Goal: Task Accomplishment & Management: Manage account settings

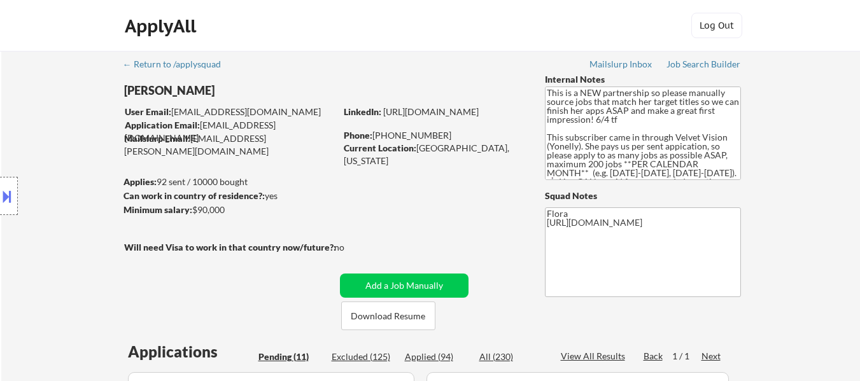
select select ""pending""
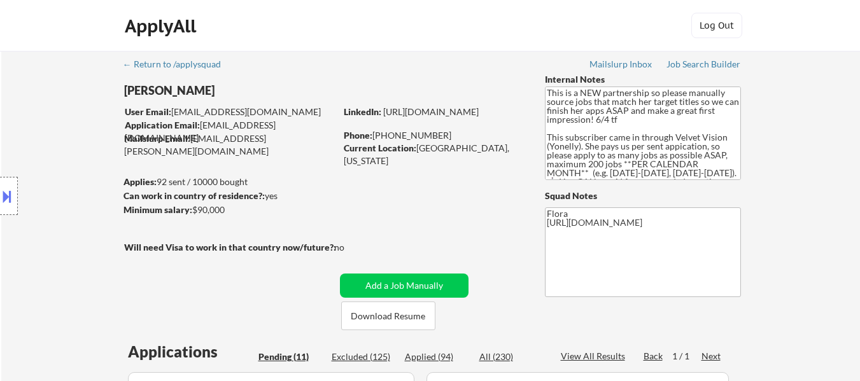
select select ""pending""
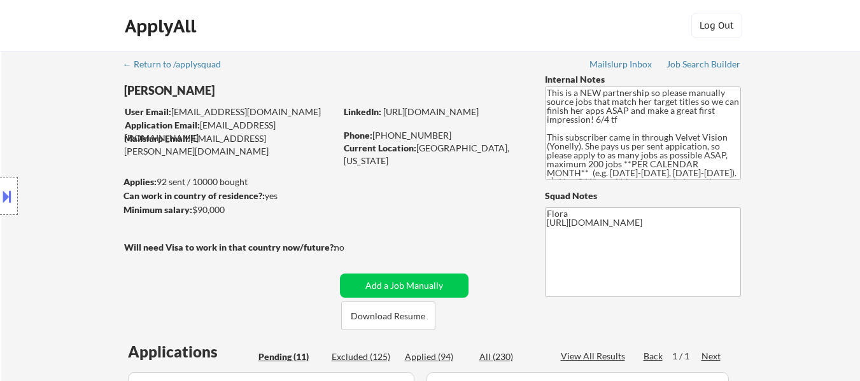
select select ""pending""
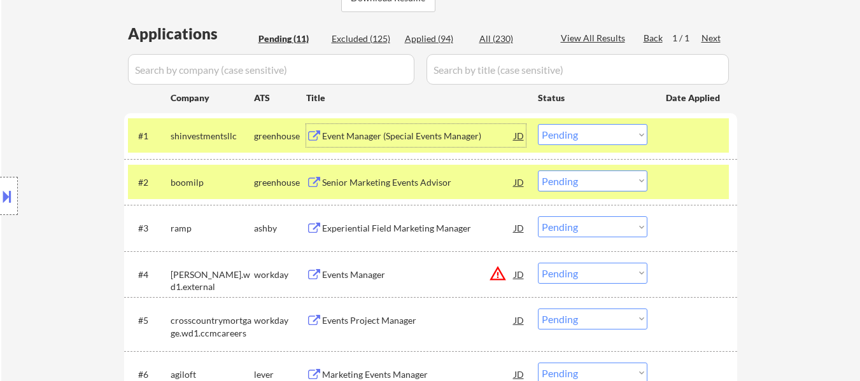
click at [407, 132] on div "Event Manager (Special Events Manager)" at bounding box center [418, 136] width 192 height 13
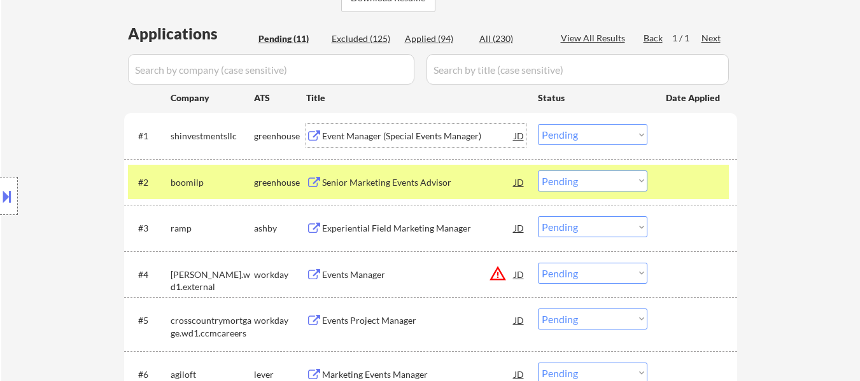
click at [585, 137] on select "Choose an option... Pending Applied Excluded (Questions) Excluded (Expired) Exc…" at bounding box center [593, 134] width 110 height 21
click at [538, 124] on select "Choose an option... Pending Applied Excluded (Questions) Excluded (Expired) Exc…" at bounding box center [593, 134] width 110 height 21
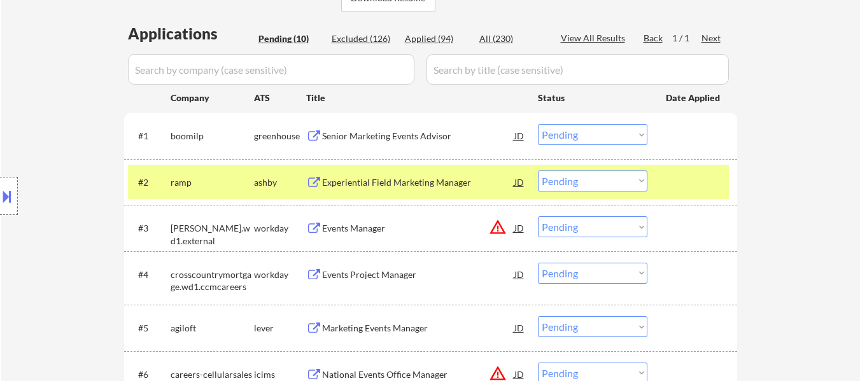
click at [688, 181] on div at bounding box center [694, 182] width 56 height 23
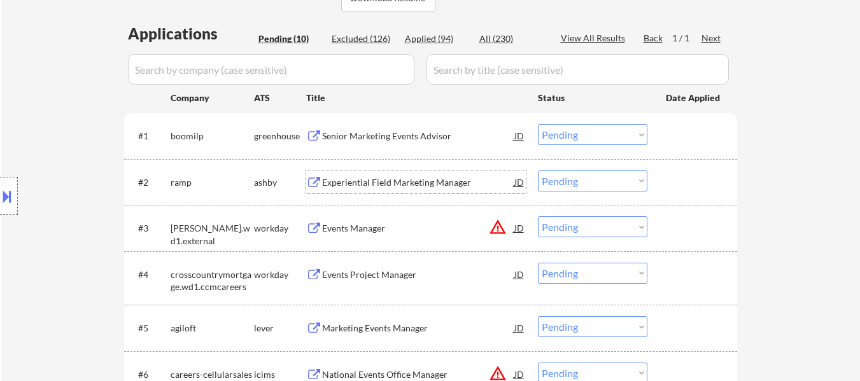
click at [418, 180] on div "Experiential Field Marketing Manager" at bounding box center [418, 182] width 192 height 13
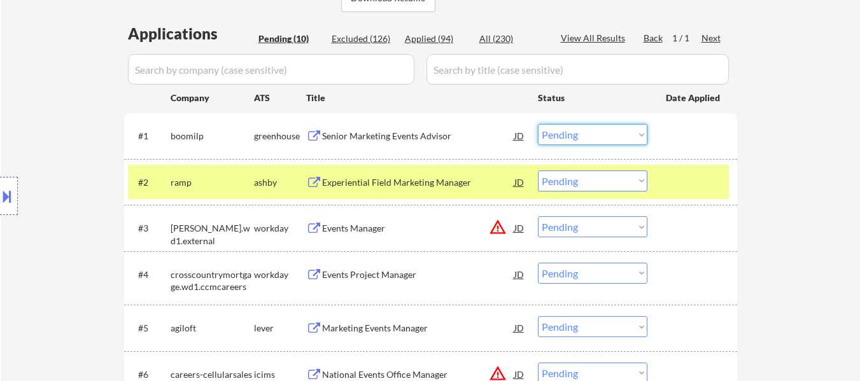
click at [586, 131] on select "Choose an option... Pending Applied Excluded (Questions) Excluded (Expired) Exc…" at bounding box center [593, 134] width 110 height 21
click at [538, 124] on select "Choose an option... Pending Applied Excluded (Questions) Excluded (Expired) Exc…" at bounding box center [593, 134] width 110 height 21
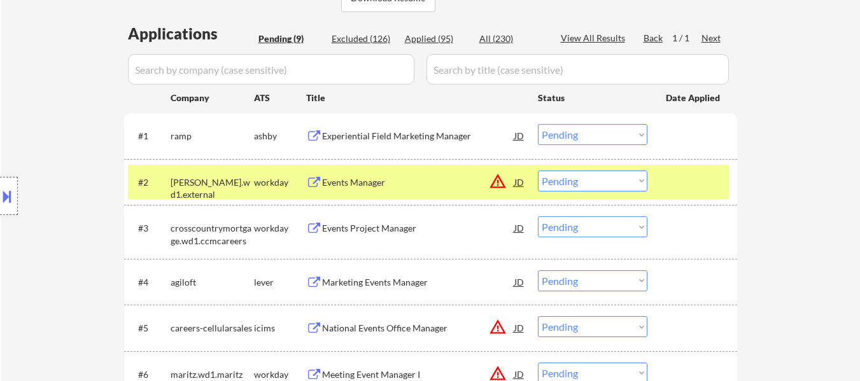
click at [574, 133] on select "Choose an option... Pending Applied Excluded (Questions) Excluded (Expired) Exc…" at bounding box center [593, 134] width 110 height 21
click at [538, 124] on select "Choose an option... Pending Applied Excluded (Questions) Excluded (Expired) Exc…" at bounding box center [593, 134] width 110 height 21
click at [361, 180] on div "Events Manager" at bounding box center [418, 182] width 192 height 13
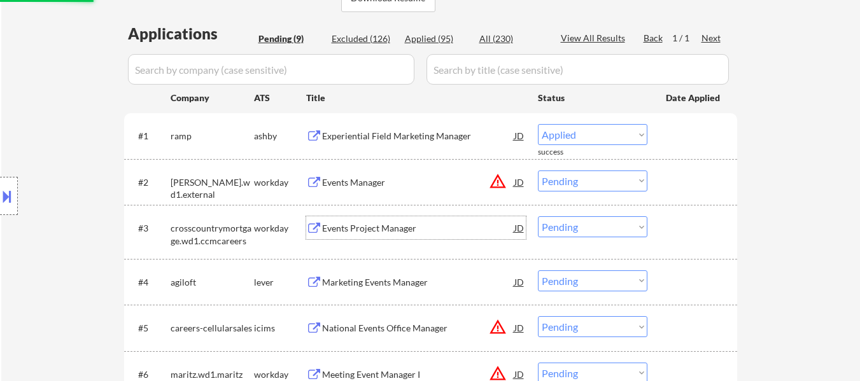
click at [364, 236] on div "Events Project Manager" at bounding box center [418, 227] width 192 height 23
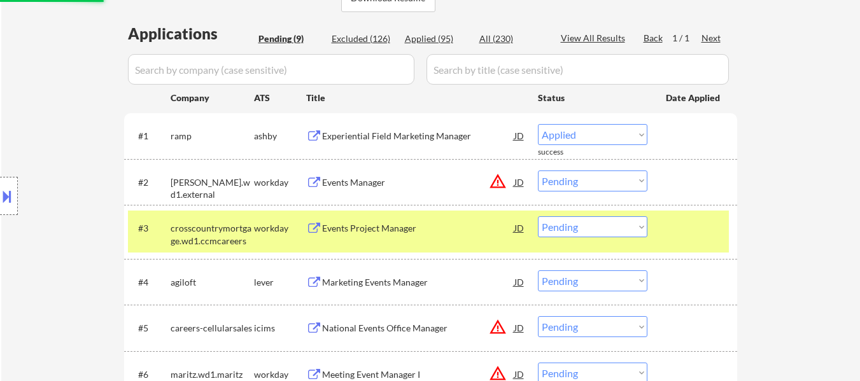
select select ""pending""
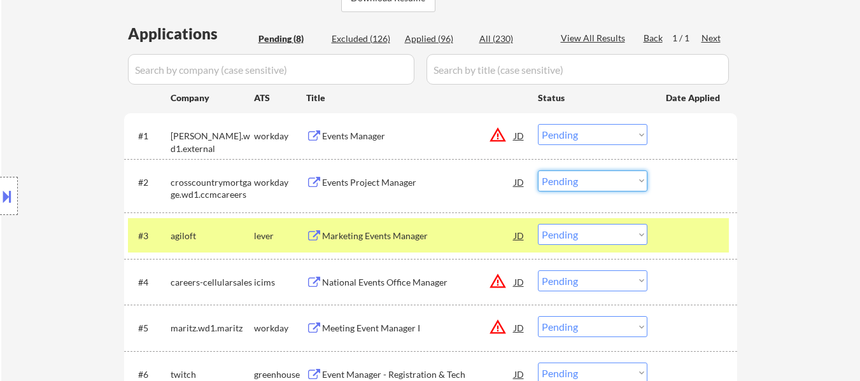
click at [613, 178] on select "Choose an option... Pending Applied Excluded (Questions) Excluded (Expired) Exc…" at bounding box center [593, 181] width 110 height 21
click at [538, 171] on select "Choose an option... Pending Applied Excluded (Questions) Excluded (Expired) Exc…" at bounding box center [593, 181] width 110 height 21
click at [386, 243] on div "Marketing Events Manager" at bounding box center [418, 235] width 192 height 23
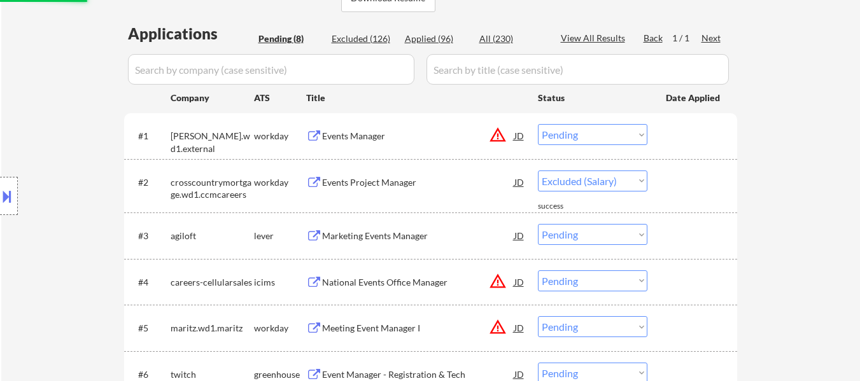
select select ""pending""
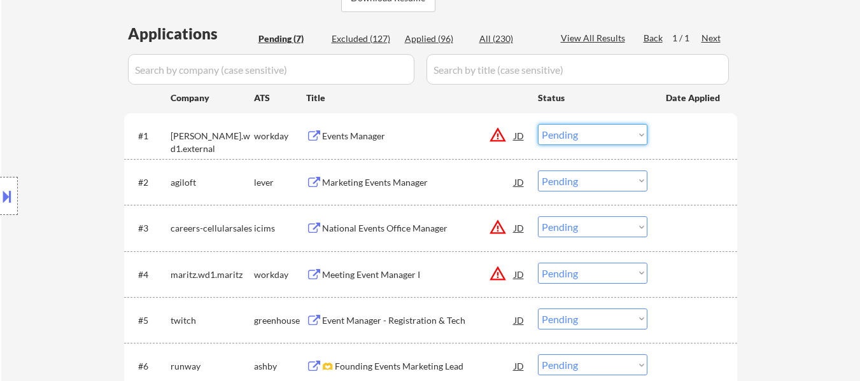
click at [584, 131] on select "Choose an option... Pending Applied Excluded (Questions) Excluded (Expired) Exc…" at bounding box center [593, 134] width 110 height 21
click at [538, 124] on select "Choose an option... Pending Applied Excluded (Questions) Excluded (Expired) Exc…" at bounding box center [593, 134] width 110 height 21
select select ""pending""
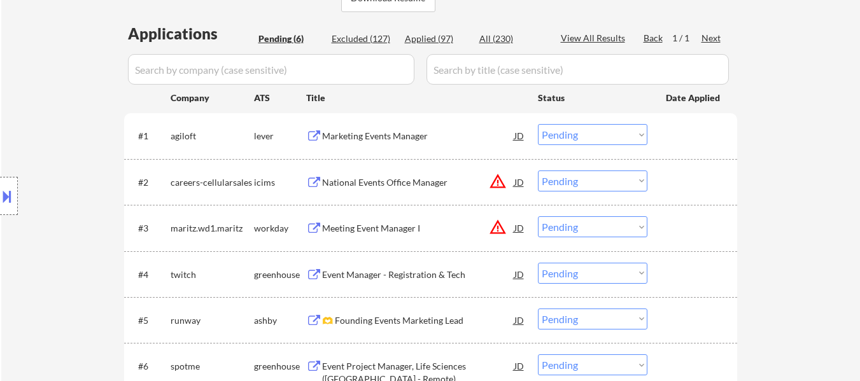
click at [596, 178] on select "Choose an option... Pending Applied Excluded (Questions) Excluded (Expired) Exc…" at bounding box center [593, 181] width 110 height 21
click at [538, 171] on select "Choose an option... Pending Applied Excluded (Questions) Excluded (Expired) Exc…" at bounding box center [593, 181] width 110 height 21
click at [391, 229] on div "Meeting Event Manager I" at bounding box center [418, 228] width 192 height 13
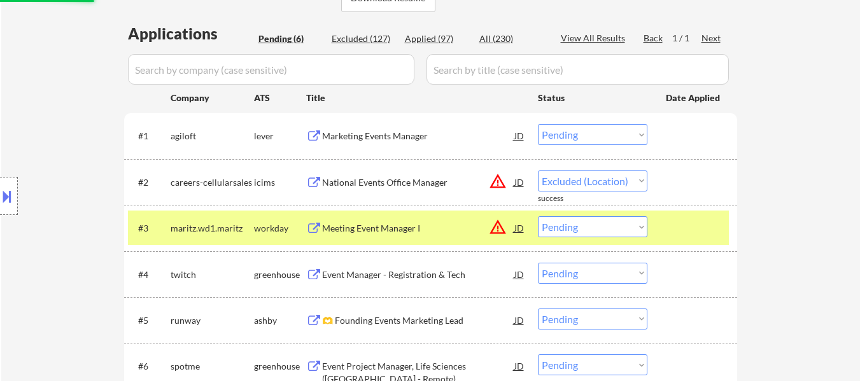
select select ""pending""
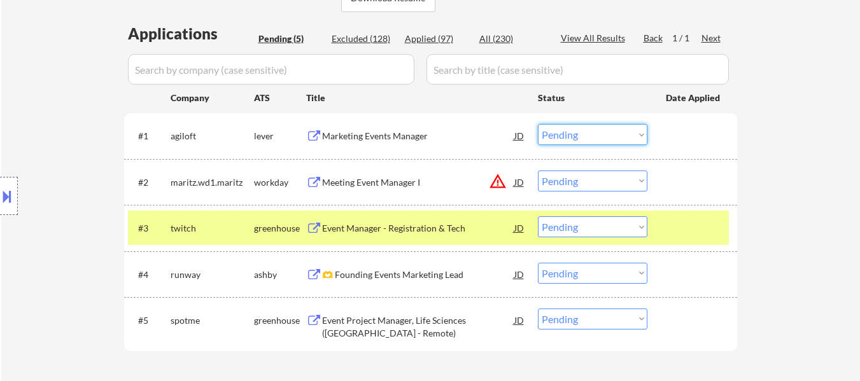
click at [592, 131] on select "Choose an option... Pending Applied Excluded (Questions) Excluded (Expired) Exc…" at bounding box center [593, 134] width 110 height 21
click at [538, 124] on select "Choose an option... Pending Applied Excluded (Questions) Excluded (Expired) Exc…" at bounding box center [593, 134] width 110 height 21
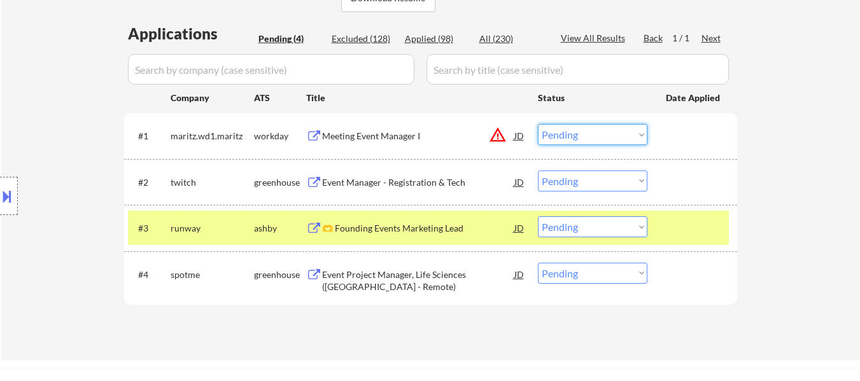
click at [562, 131] on select "Choose an option... Pending Applied Excluded (Questions) Excluded (Expired) Exc…" at bounding box center [593, 134] width 110 height 21
click at [538, 124] on select "Choose an option... Pending Applied Excluded (Questions) Excluded (Expired) Exc…" at bounding box center [593, 134] width 110 height 21
click at [437, 180] on div "Event Manager - Registration & Tech" at bounding box center [418, 182] width 192 height 13
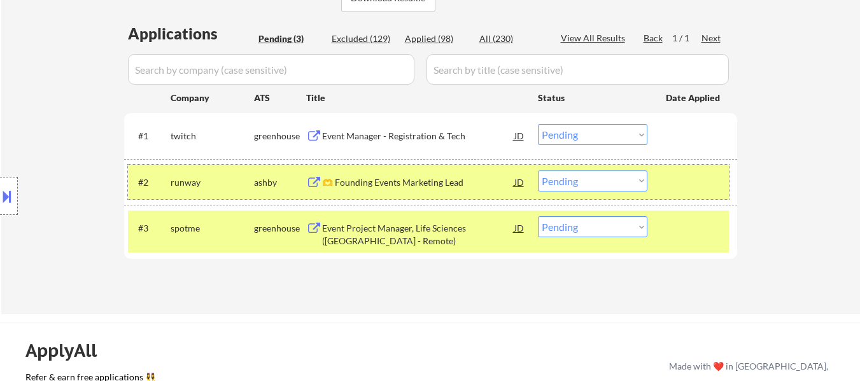
click at [663, 189] on div "#2 runway ashby 🫶 Founding Events Marketing Lead JD warning_amber Choose an opt…" at bounding box center [428, 182] width 601 height 34
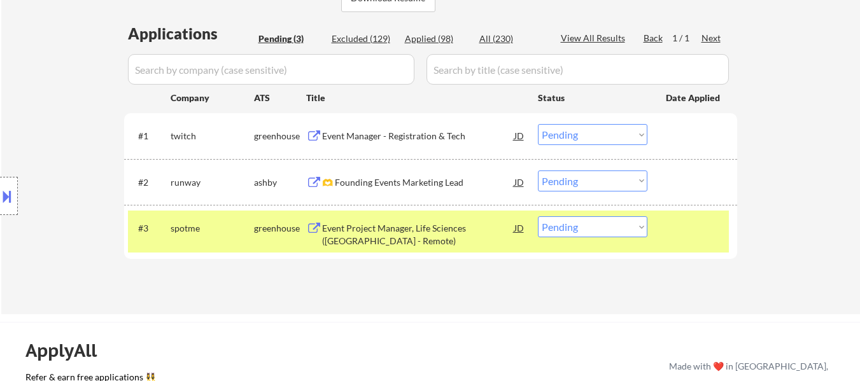
click at [430, 192] on div "🫶 Founding Events Marketing Lead" at bounding box center [418, 182] width 192 height 23
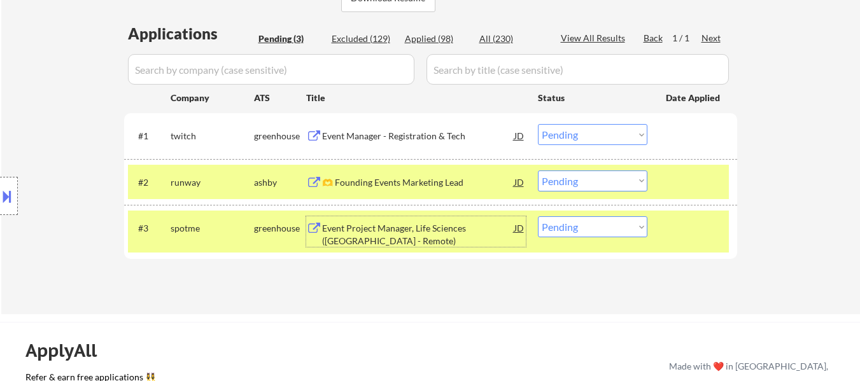
click at [419, 231] on div "Event Project Manager, Life Sciences (US - Remote)" at bounding box center [418, 234] width 192 height 25
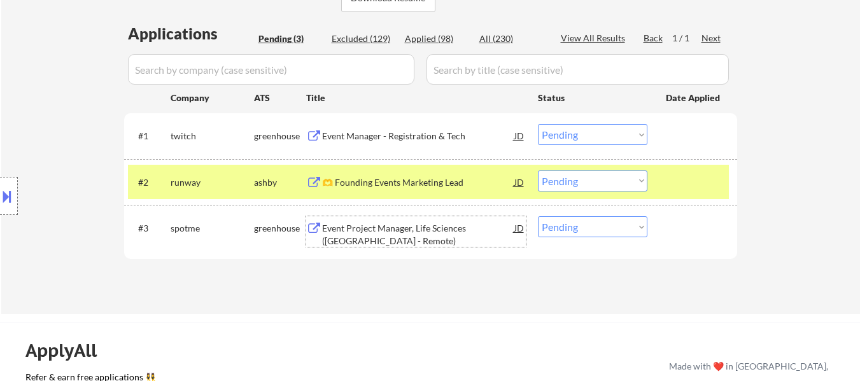
click at [598, 134] on select "Choose an option... Pending Applied Excluded (Questions) Excluded (Expired) Exc…" at bounding box center [593, 134] width 110 height 21
click at [538, 124] on select "Choose an option... Pending Applied Excluded (Questions) Excluded (Expired) Exc…" at bounding box center [593, 134] width 110 height 21
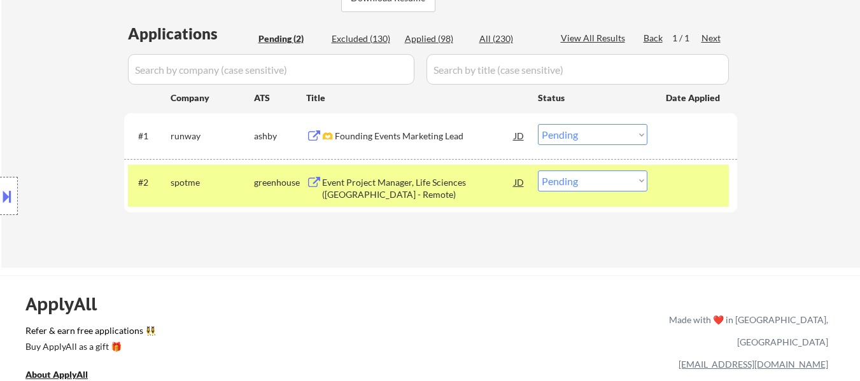
click at [584, 134] on select "Choose an option... Pending Applied Excluded (Questions) Excluded (Expired) Exc…" at bounding box center [593, 134] width 110 height 21
click at [538, 124] on select "Choose an option... Pending Applied Excluded (Questions) Excluded (Expired) Exc…" at bounding box center [593, 134] width 110 height 21
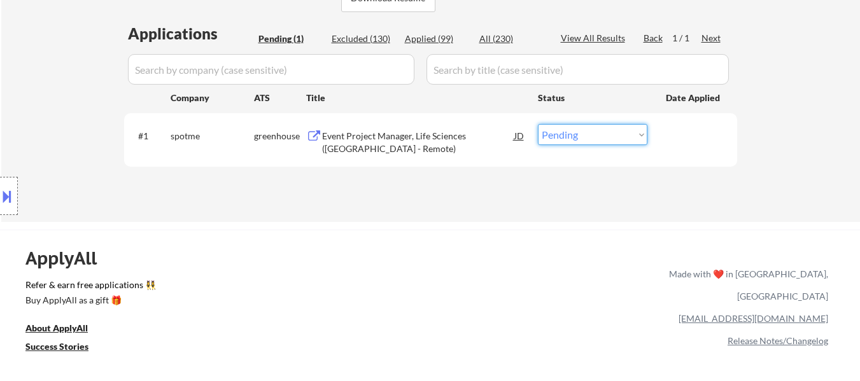
click at [615, 134] on select "Choose an option... Pending Applied Excluded (Questions) Excluded (Expired) Exc…" at bounding box center [593, 134] width 110 height 21
select select ""excluded__bad_match_""
click at [538, 124] on select "Choose an option... Pending Applied Excluded (Questions) Excluded (Expired) Exc…" at bounding box center [593, 134] width 110 height 21
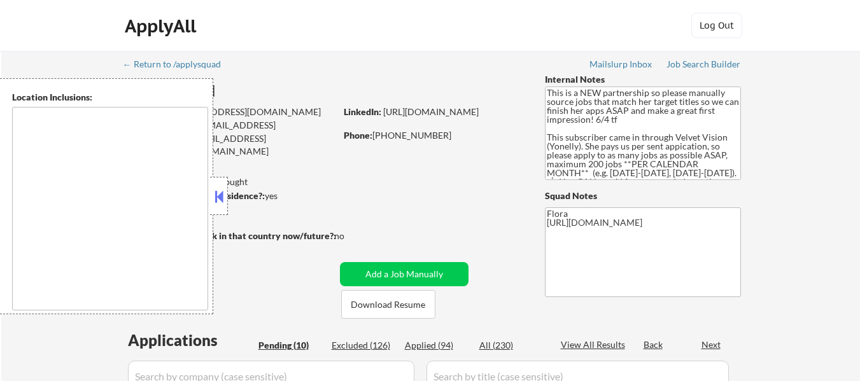
select select ""pending""
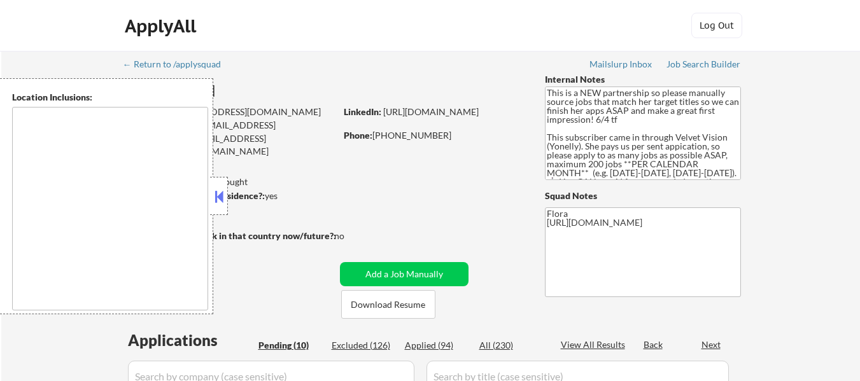
select select ""pending""
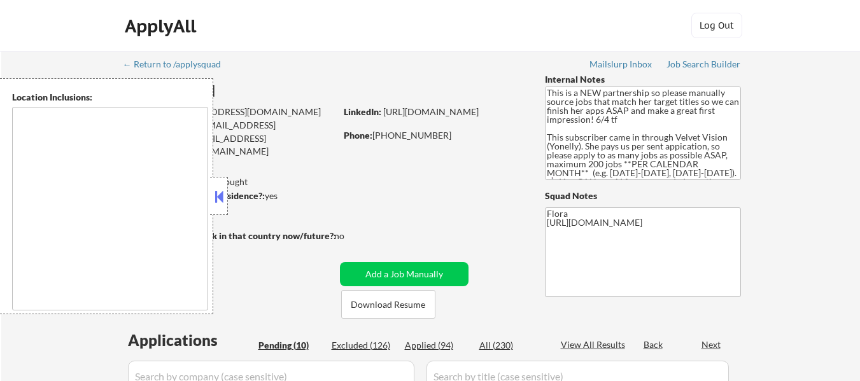
type textarea "Detroit, MI Hamtramck, MI Highland Park, MI Dearborn, MI Dearborn Heights, MI F…"
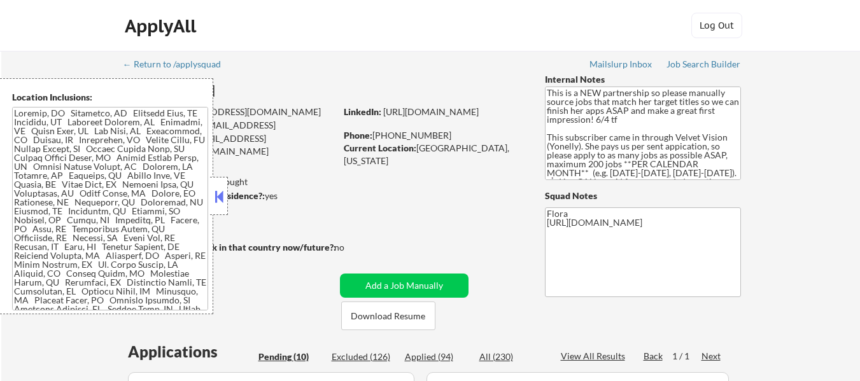
click at [440, 360] on div "Applied (94)" at bounding box center [437, 357] width 64 height 13
select select ""applied""
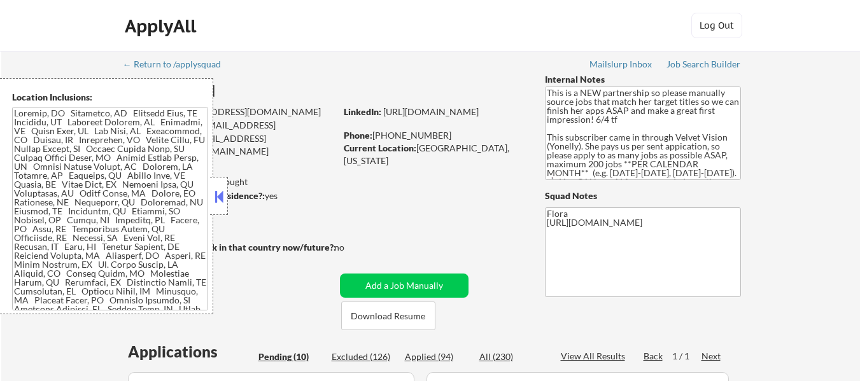
select select ""applied""
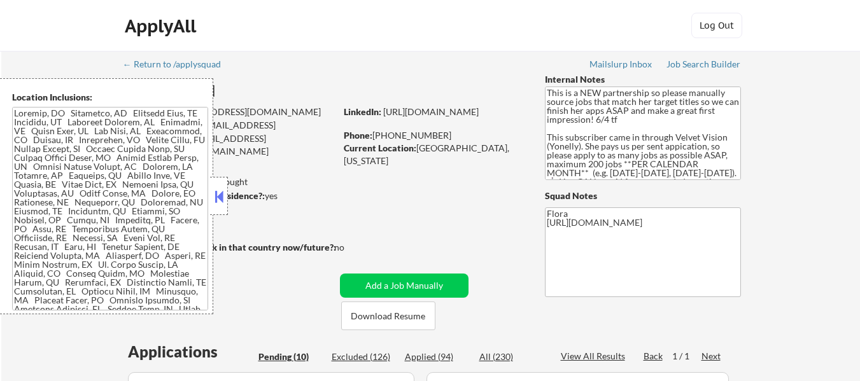
select select ""applied""
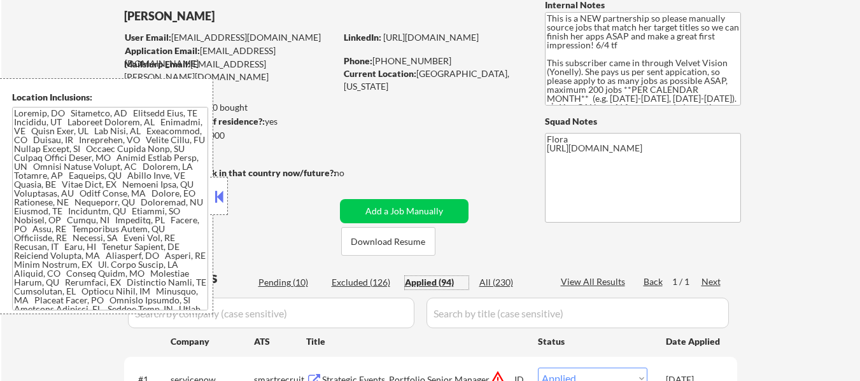
scroll to position [191, 0]
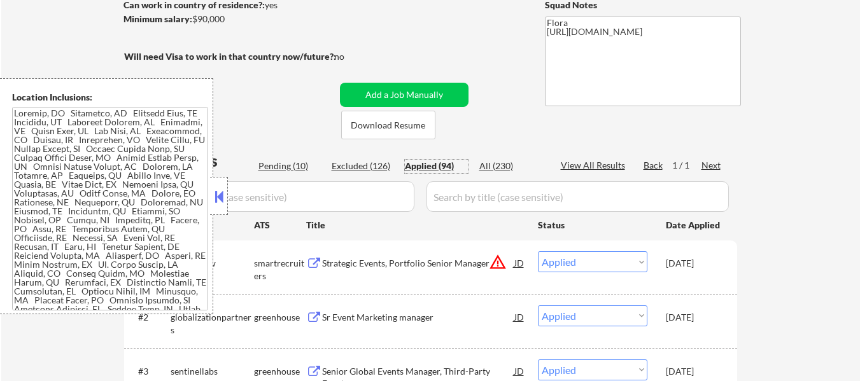
click at [223, 202] on button at bounding box center [219, 196] width 14 height 19
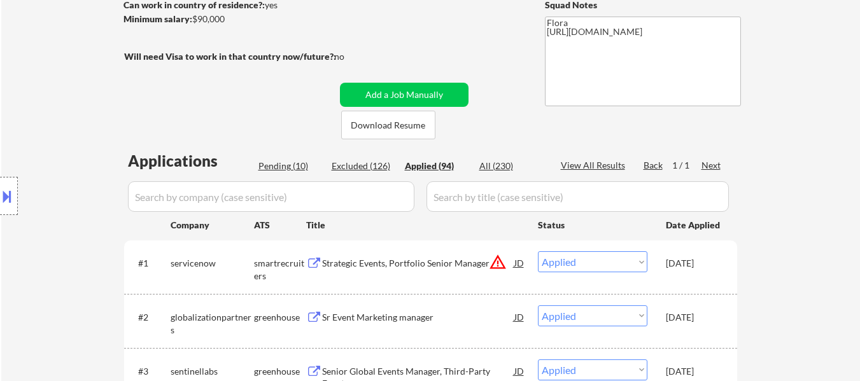
select select ""applied""
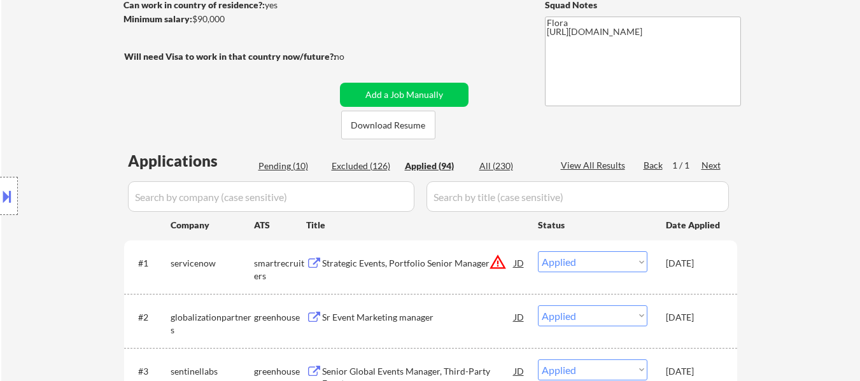
select select ""applied""
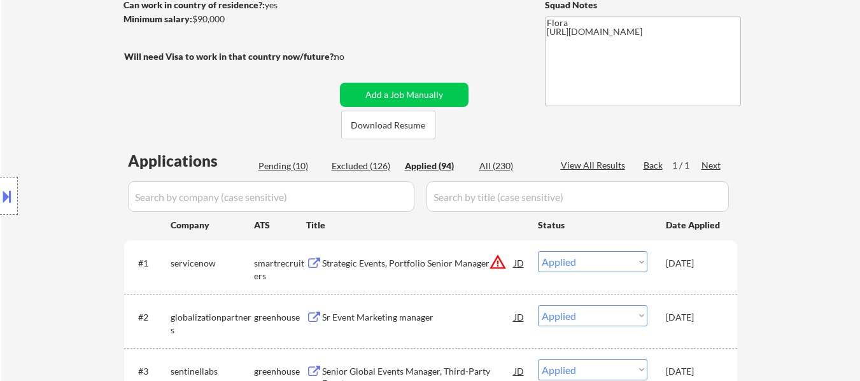
select select ""applied""
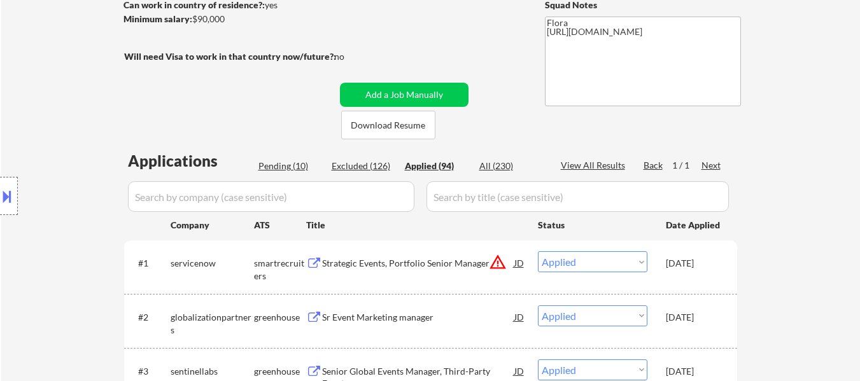
select select ""applied""
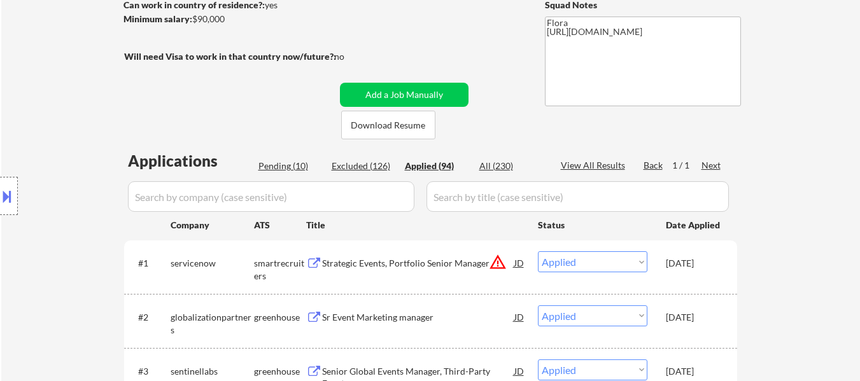
select select ""applied""
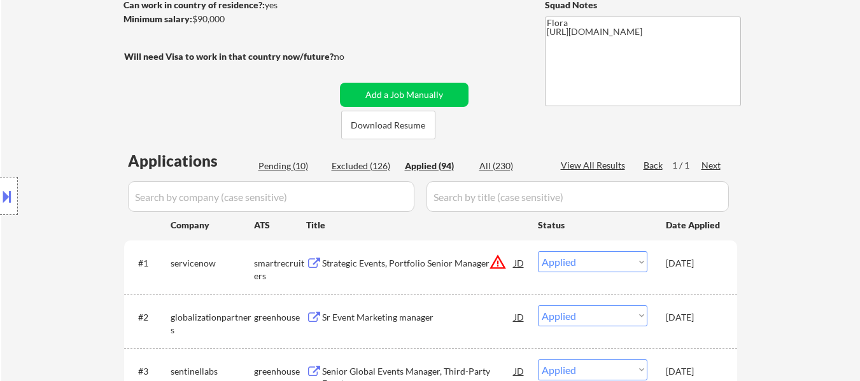
select select ""applied""
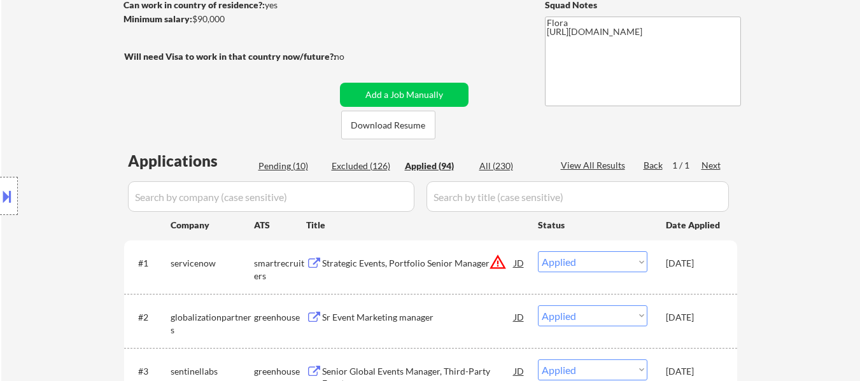
select select ""applied""
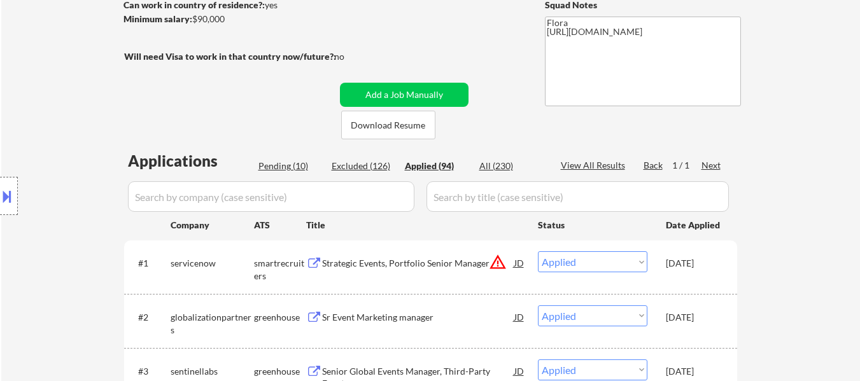
select select ""applied""
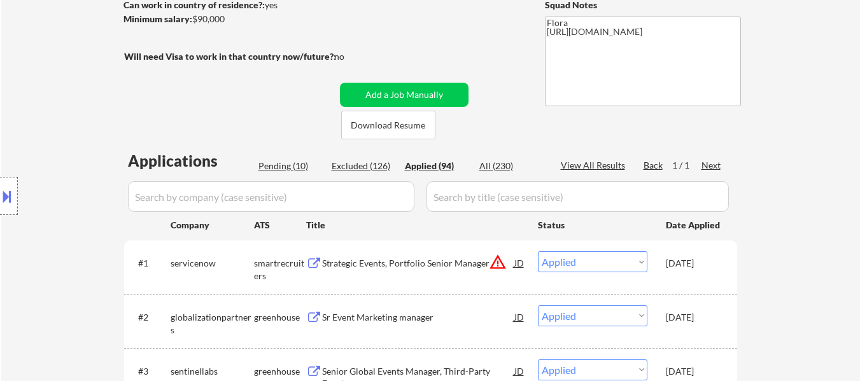
select select ""applied""
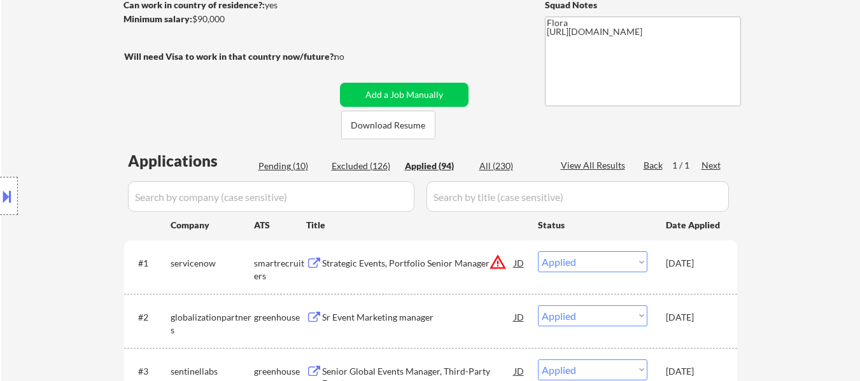
select select ""applied""
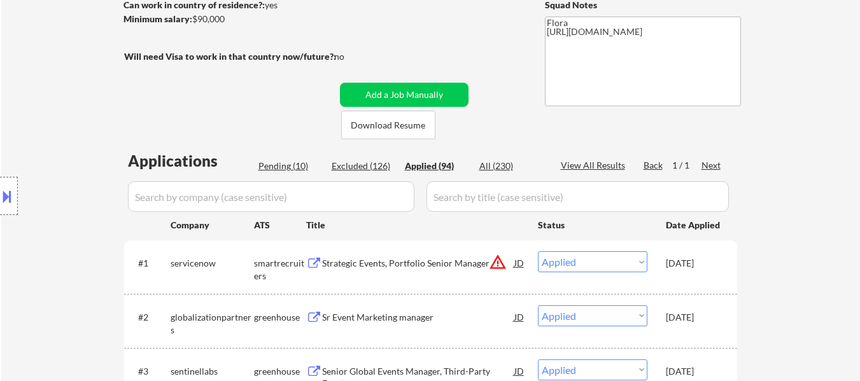
select select ""applied""
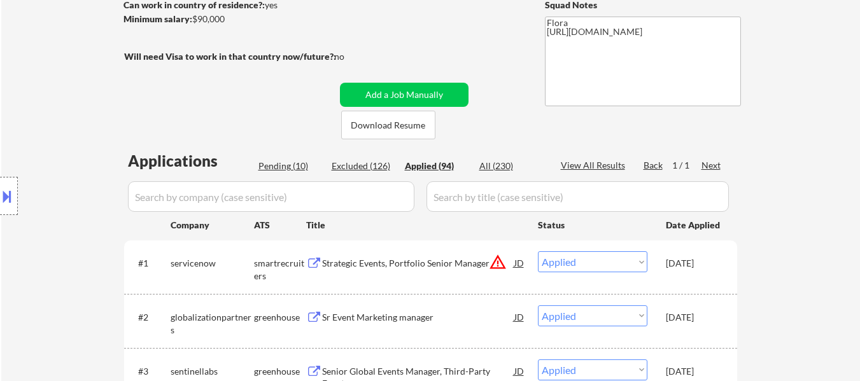
select select ""applied""
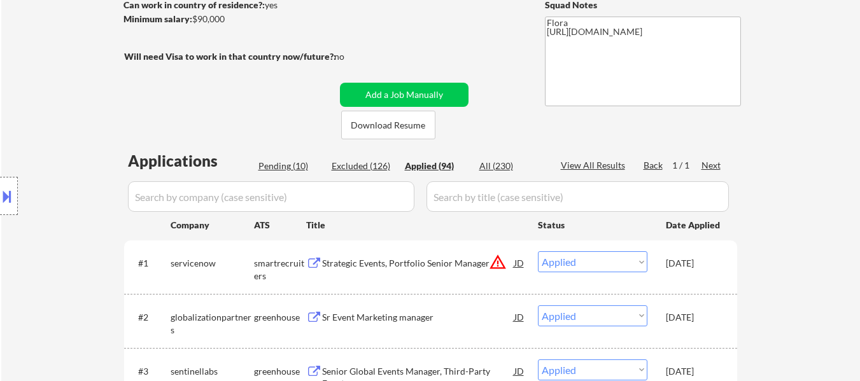
select select ""applied""
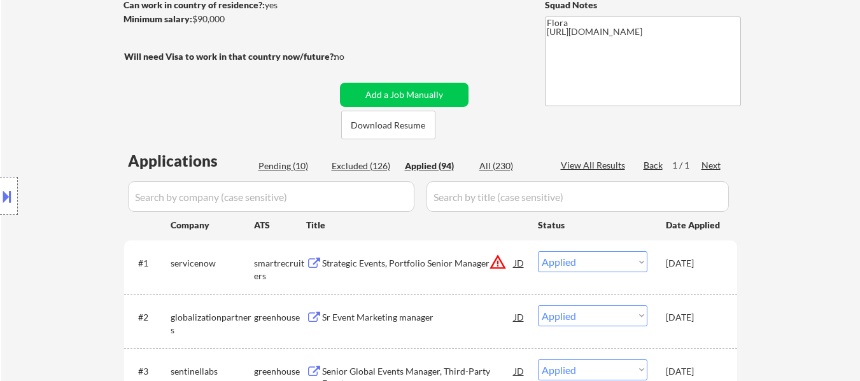
select select ""applied""
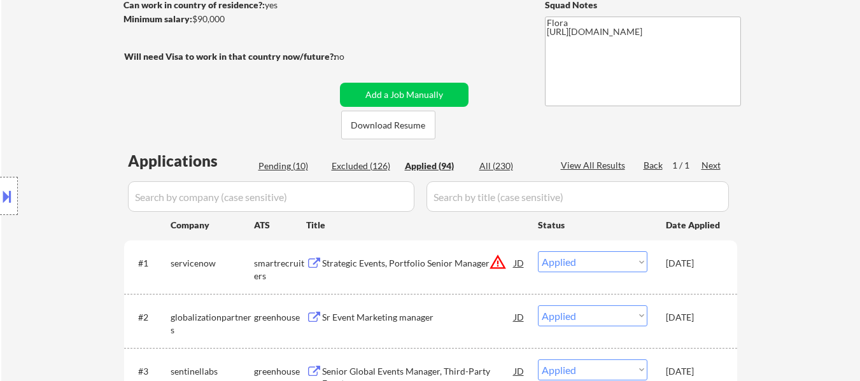
select select ""applied""
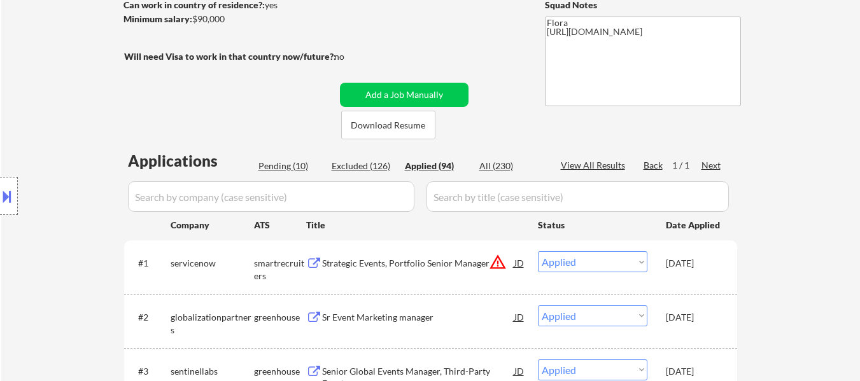
select select ""applied""
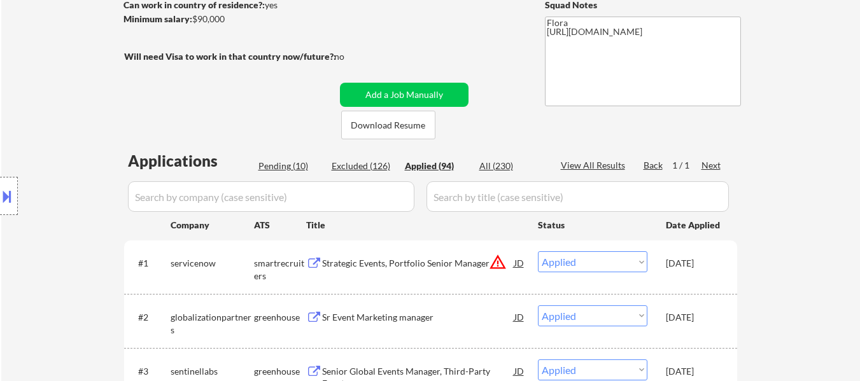
select select ""applied""
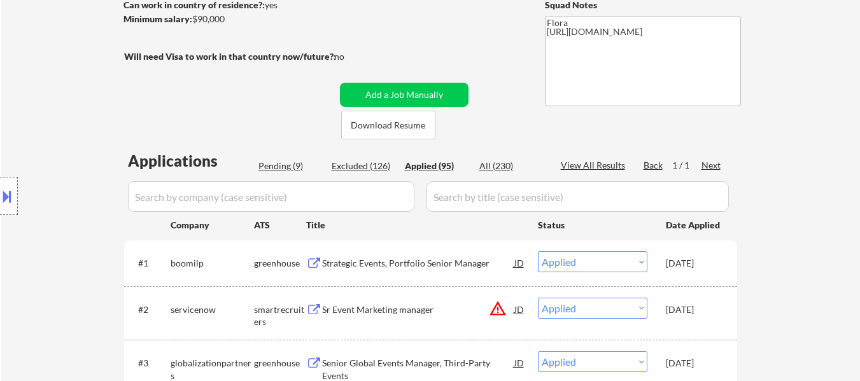
select select ""applied""
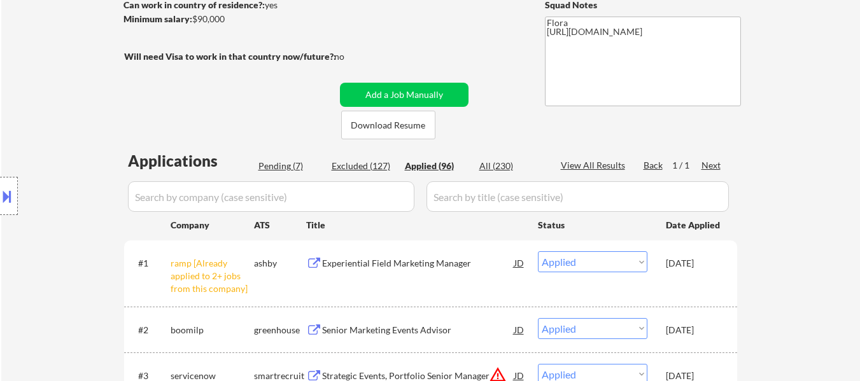
select select ""applied""
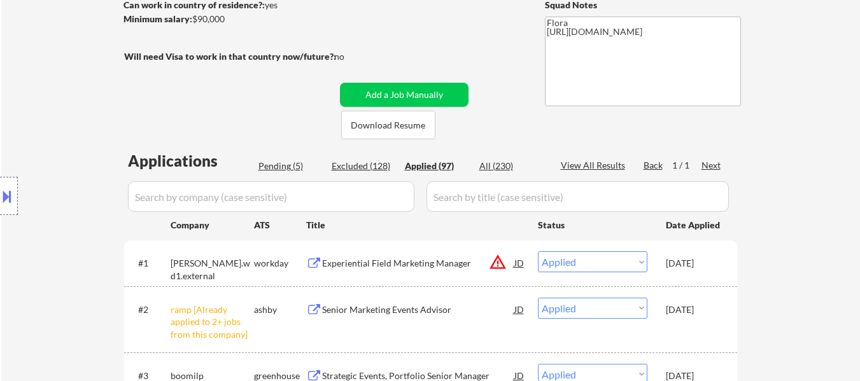
select select ""applied""
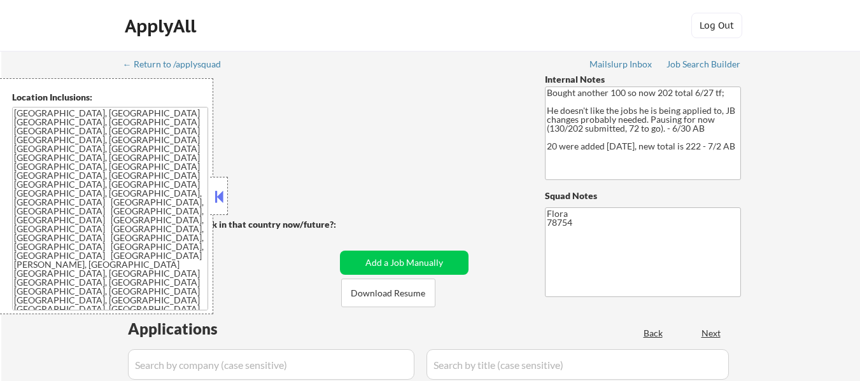
select select ""pending""
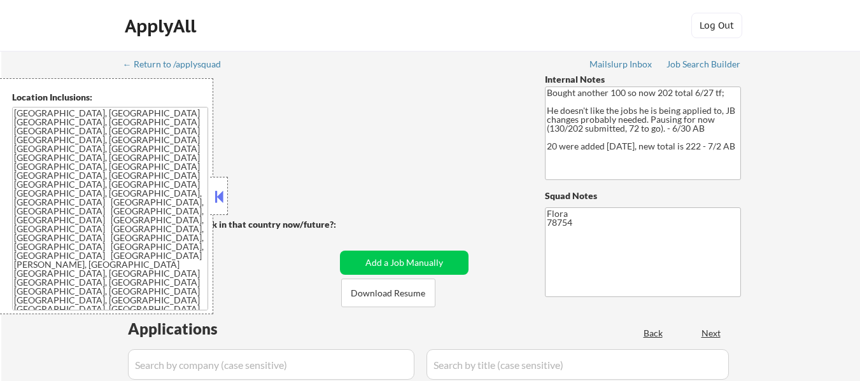
select select ""pending""
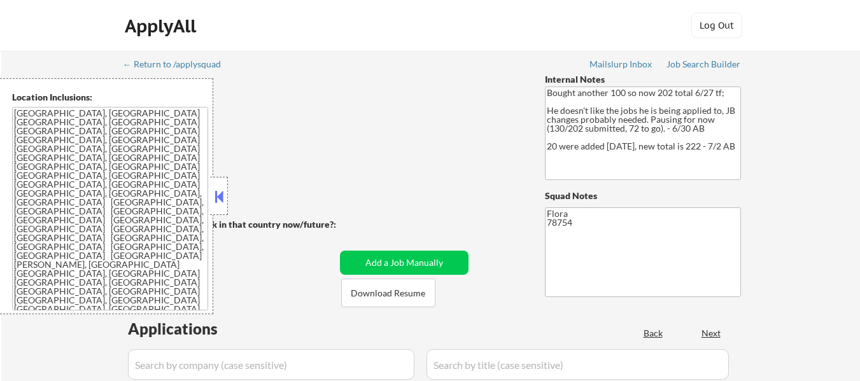
select select ""pending""
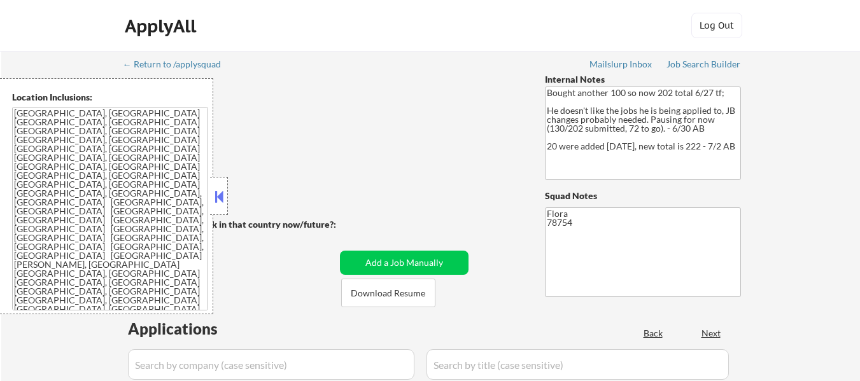
select select ""pending""
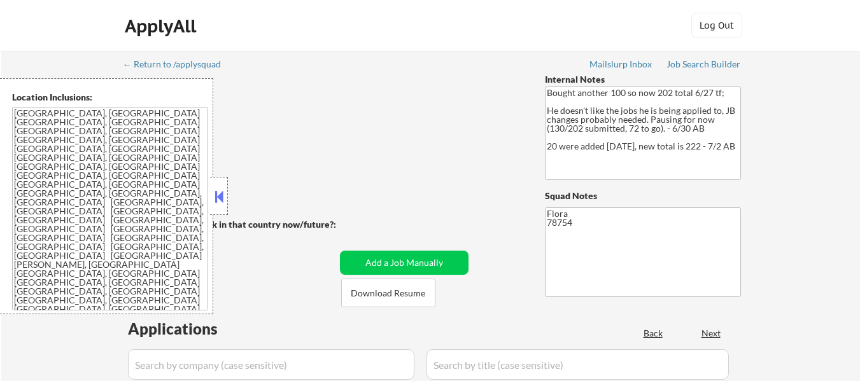
select select ""pending""
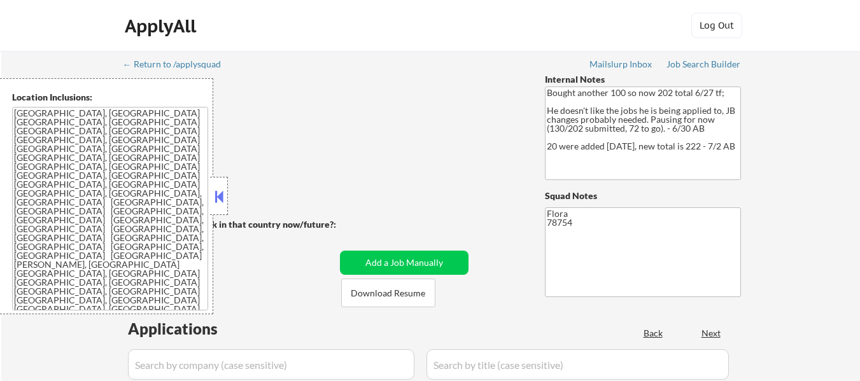
select select ""pending""
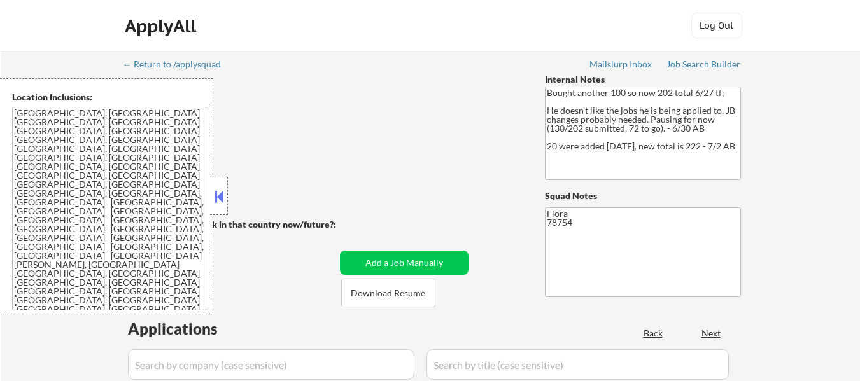
select select ""pending""
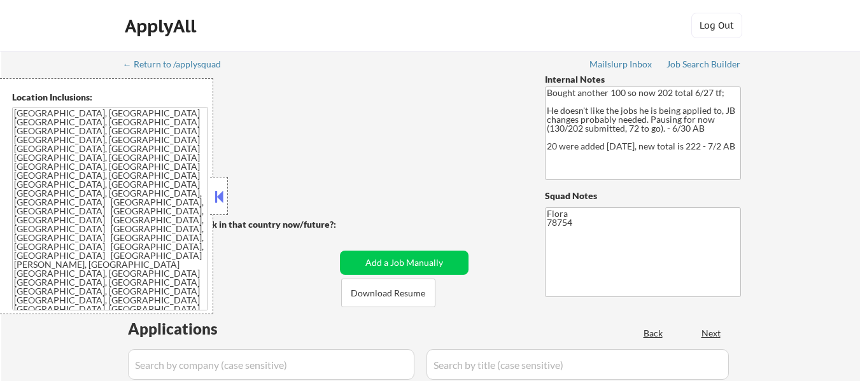
select select ""pending""
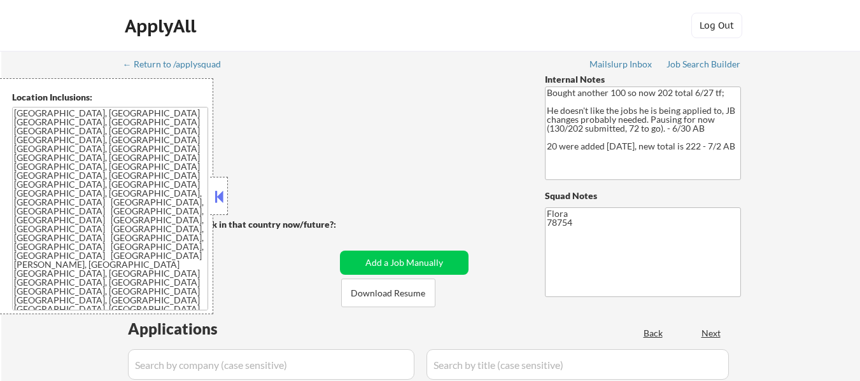
select select ""pending""
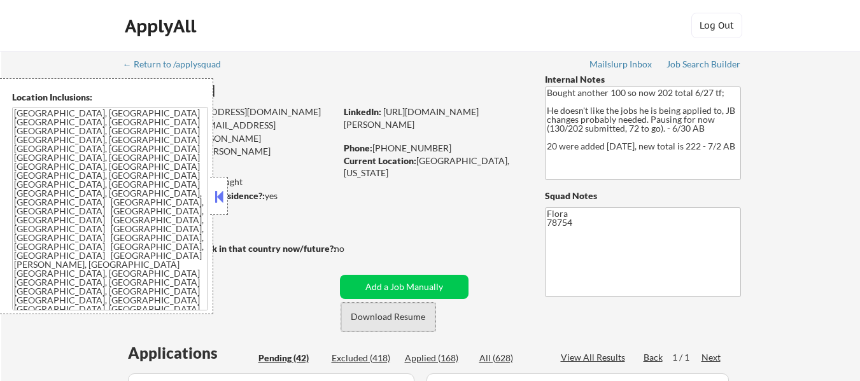
click at [407, 321] on button "Download Resume" at bounding box center [388, 317] width 94 height 29
click at [213, 193] on button at bounding box center [219, 196] width 14 height 19
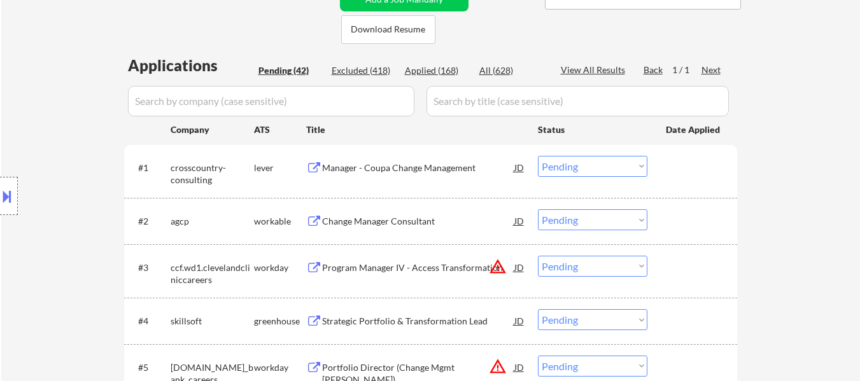
scroll to position [318, 0]
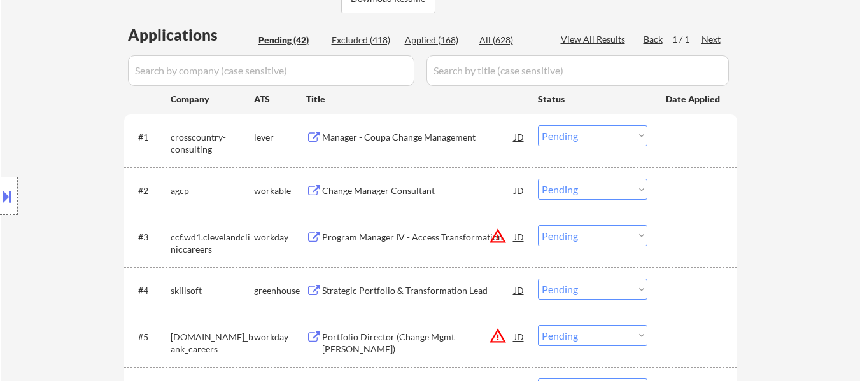
click at [429, 131] on div "Manager - Coupa Change Management" at bounding box center [418, 137] width 192 height 13
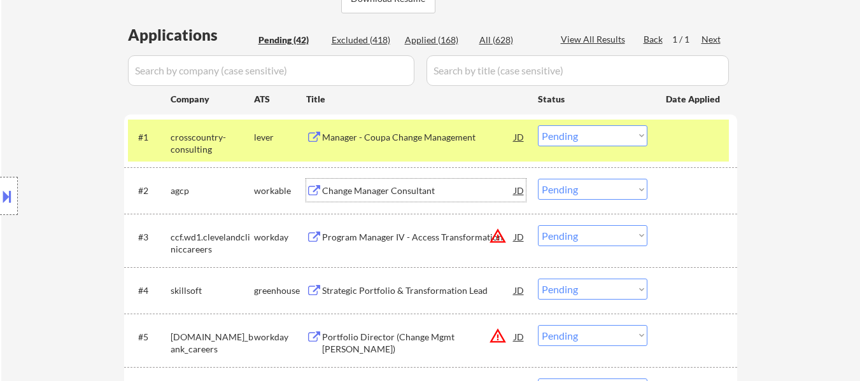
click at [388, 183] on div "Change Manager Consultant" at bounding box center [418, 190] width 192 height 23
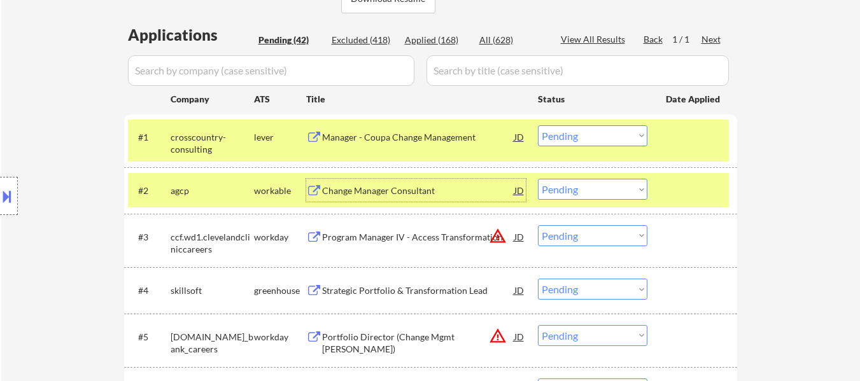
click at [604, 136] on select "Choose an option... Pending Applied Excluded (Questions) Excluded (Expired) Exc…" at bounding box center [593, 135] width 110 height 21
click at [538, 125] on select "Choose an option... Pending Applied Excluded (Questions) Excluded (Expired) Exc…" at bounding box center [593, 135] width 110 height 21
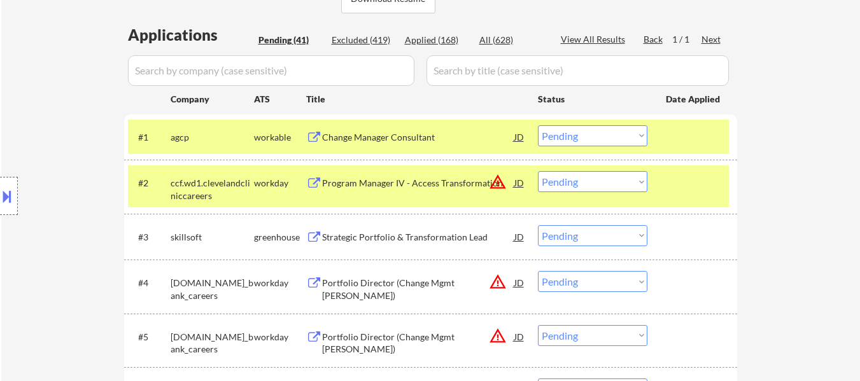
click at [590, 138] on select "Choose an option... Pending Applied Excluded (Questions) Excluded (Expired) Exc…" at bounding box center [593, 135] width 110 height 21
click at [538, 125] on select "Choose an option... Pending Applied Excluded (Questions) Excluded (Expired) Exc…" at bounding box center [593, 135] width 110 height 21
select select ""pending""
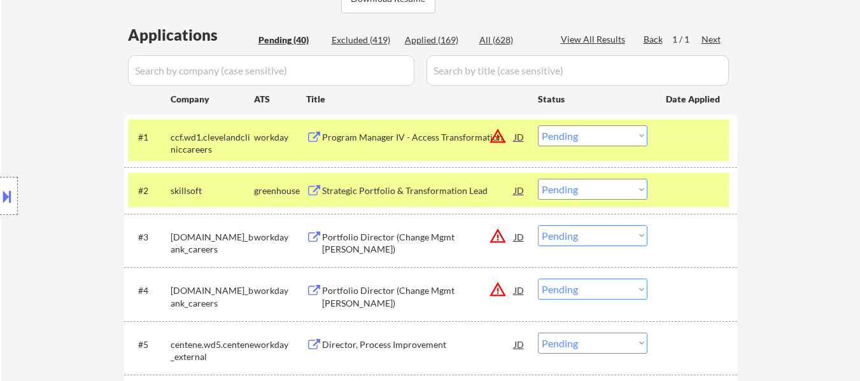
click at [679, 190] on div at bounding box center [694, 190] width 56 height 23
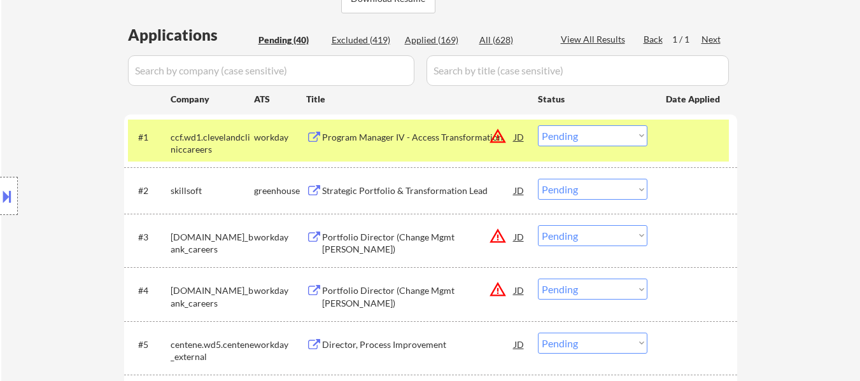
click at [408, 190] on div "Strategic Portfolio & Transformation Lead" at bounding box center [418, 191] width 192 height 13
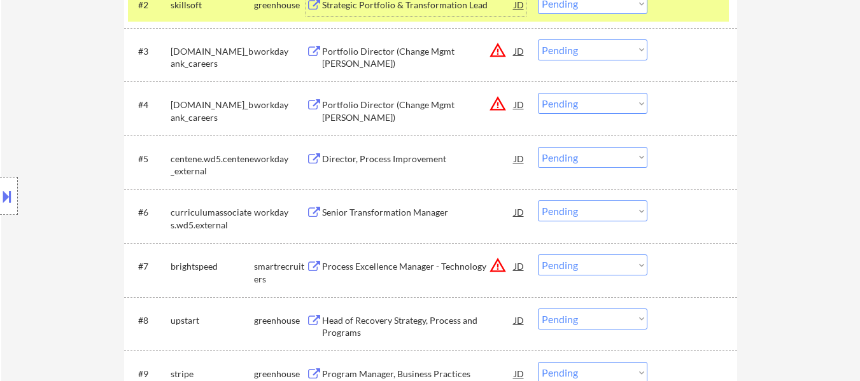
scroll to position [509, 0]
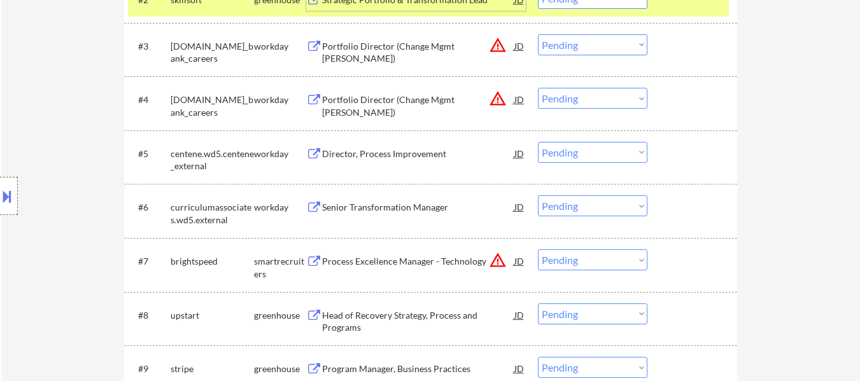
click at [467, 262] on div "Process Excellence Manager - Technology" at bounding box center [418, 261] width 192 height 13
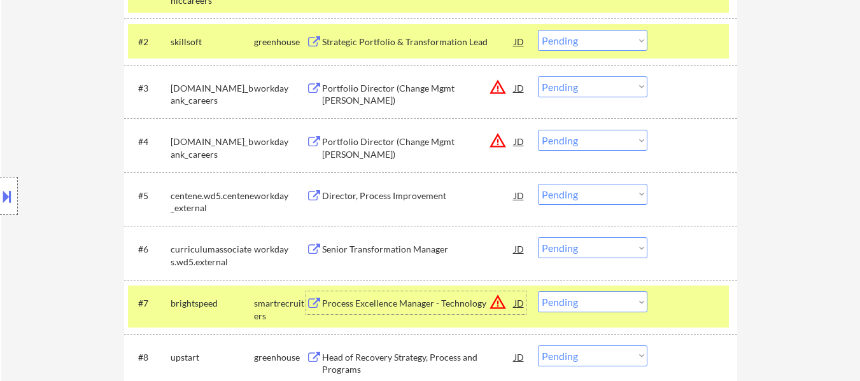
scroll to position [446, 0]
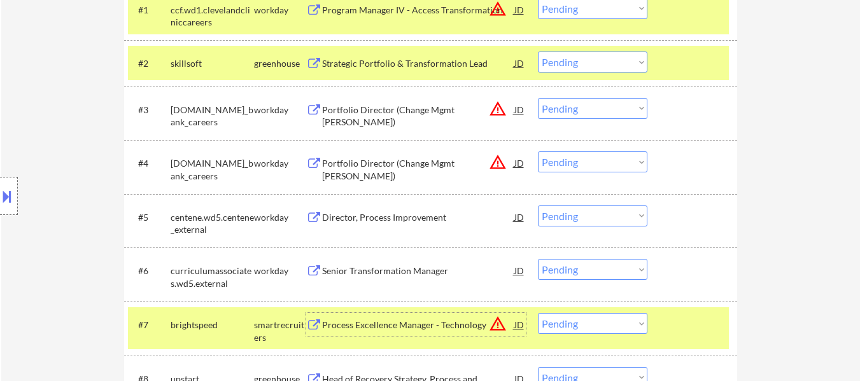
click at [578, 62] on select "Choose an option... Pending Applied Excluded (Questions) Excluded (Expired) Exc…" at bounding box center [593, 62] width 110 height 21
click at [538, 52] on select "Choose an option... Pending Applied Excluded (Questions) Excluded (Expired) Exc…" at bounding box center [593, 62] width 110 height 21
select select ""pending""
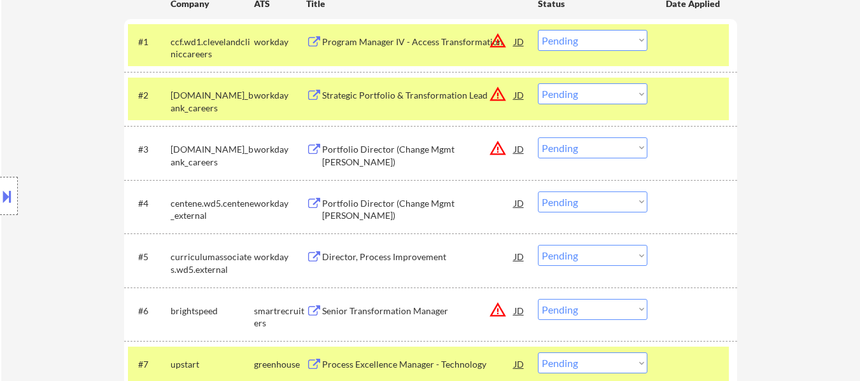
scroll to position [382, 0]
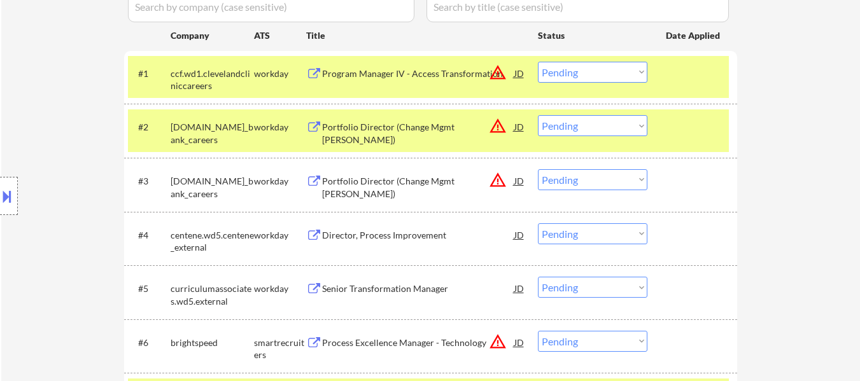
click at [675, 75] on div at bounding box center [694, 73] width 56 height 23
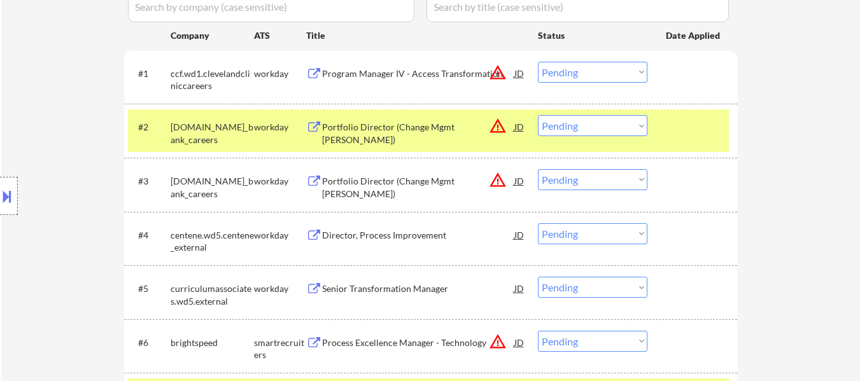
click at [673, 124] on div at bounding box center [694, 126] width 56 height 23
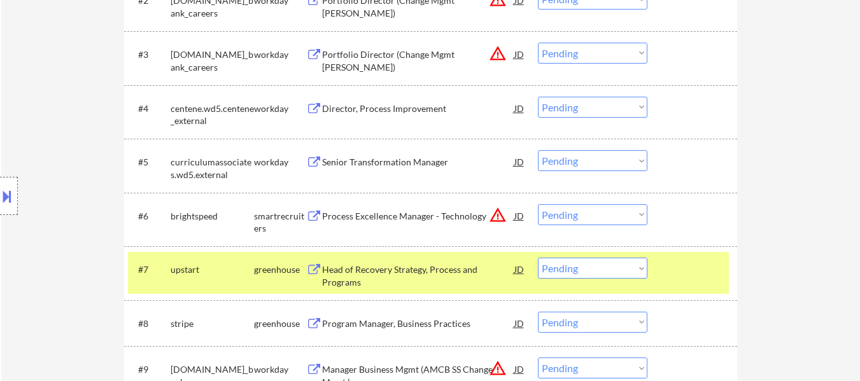
scroll to position [509, 0]
click at [681, 216] on div at bounding box center [694, 215] width 56 height 23
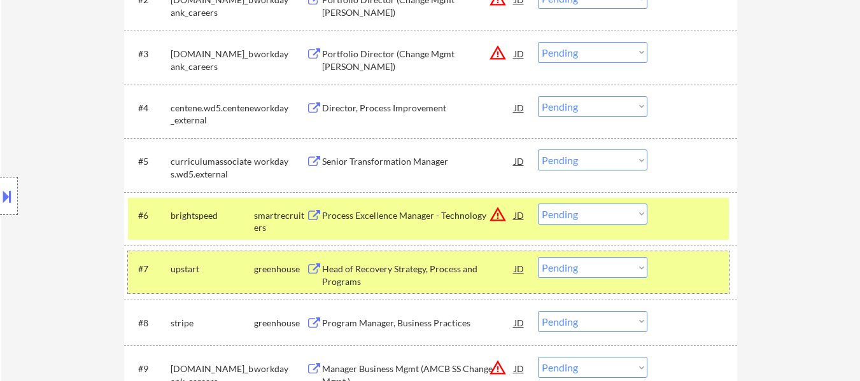
click at [667, 279] on div at bounding box center [694, 268] width 56 height 23
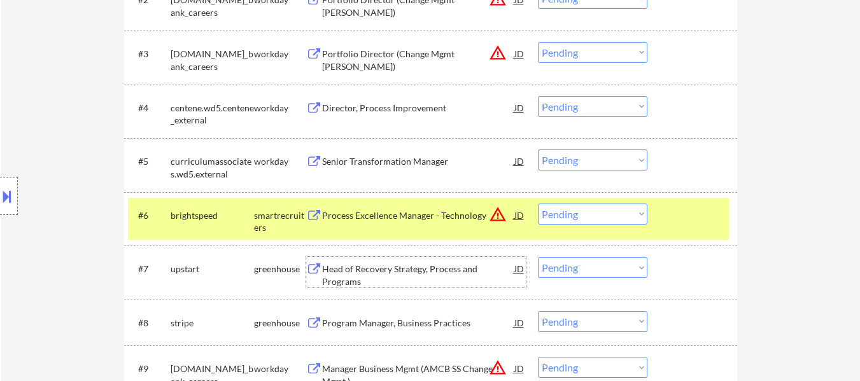
click at [442, 272] on div "Head of Recovery Strategy, Process and Programs" at bounding box center [418, 275] width 192 height 25
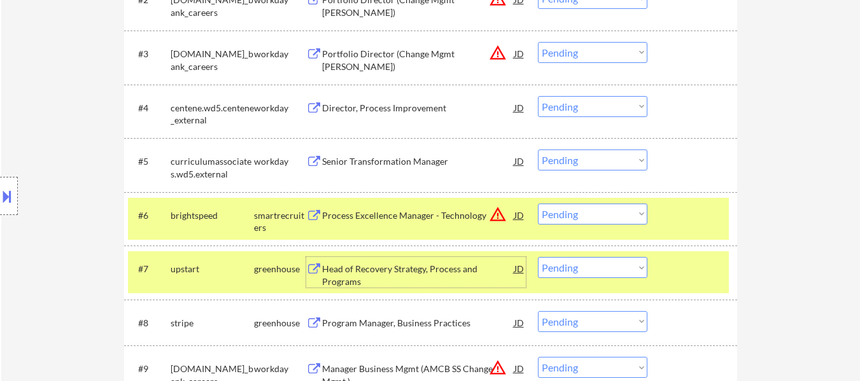
click at [579, 211] on select "Choose an option... Pending Applied Excluded (Questions) Excluded (Expired) Exc…" at bounding box center [593, 214] width 110 height 21
click at [538, 204] on select "Choose an option... Pending Applied Excluded (Questions) Excluded (Expired) Exc…" at bounding box center [593, 214] width 110 height 21
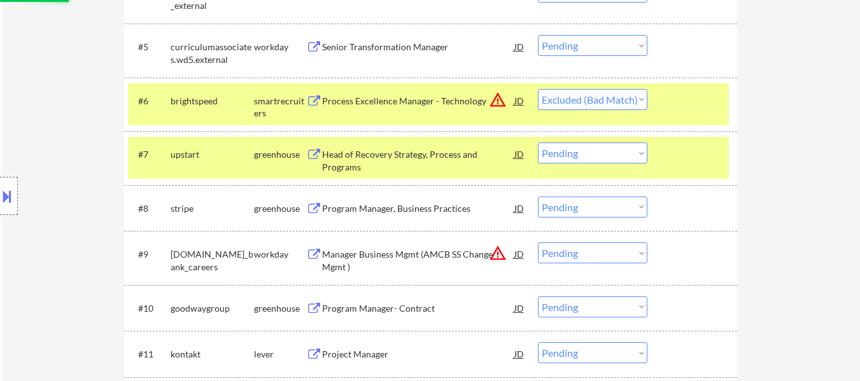
scroll to position [637, 0]
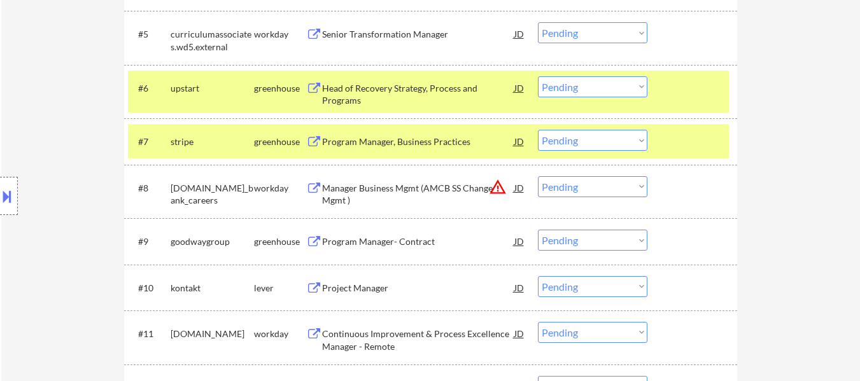
click at [607, 83] on select "Choose an option... Pending Applied Excluded (Questions) Excluded (Expired) Exc…" at bounding box center [593, 86] width 110 height 21
click at [538, 76] on select "Choose an option... Pending Applied Excluded (Questions) Excluded (Expired) Exc…" at bounding box center [593, 86] width 110 height 21
select select ""pending""
